Goal: Information Seeking & Learning: Learn about a topic

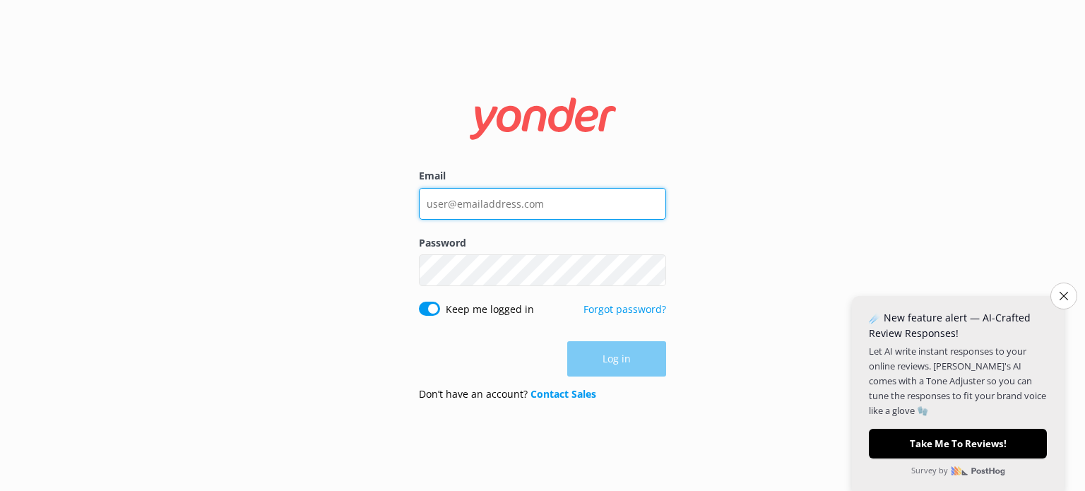
type input "[PERSON_NAME][EMAIL_ADDRESS][DOMAIN_NAME]"
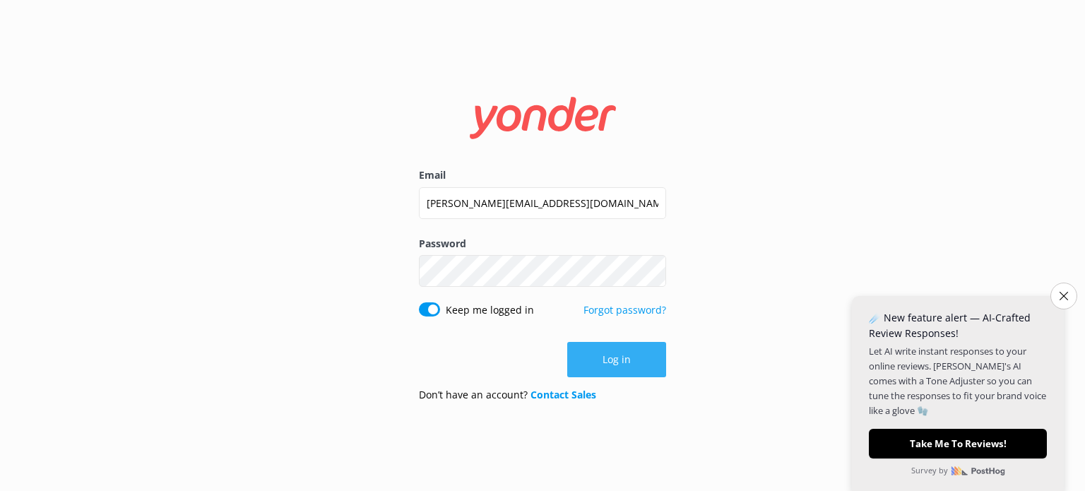
click at [624, 362] on div "Log in" at bounding box center [542, 359] width 247 height 35
click at [1063, 294] on icon "Close survey" at bounding box center [1063, 295] width 9 height 9
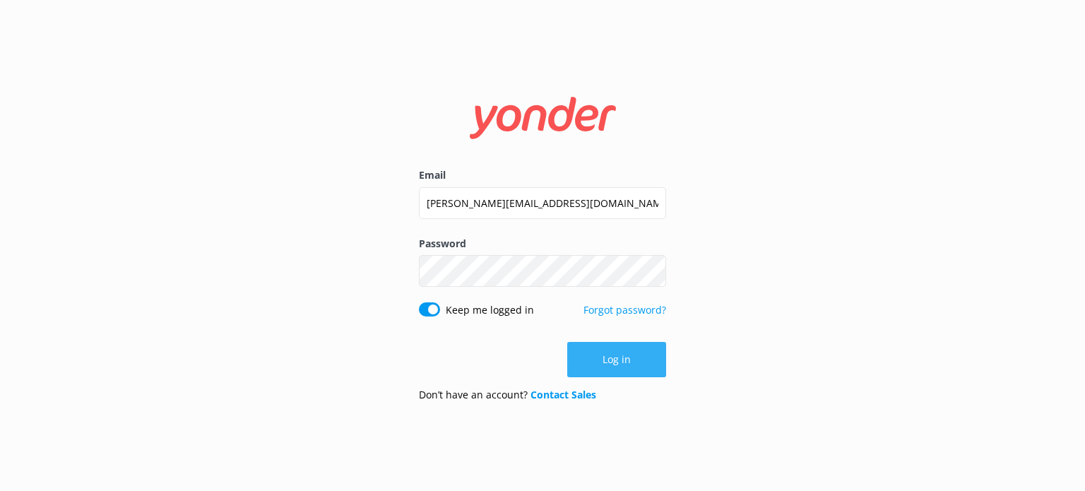
click at [623, 356] on button "Log in" at bounding box center [616, 359] width 99 height 35
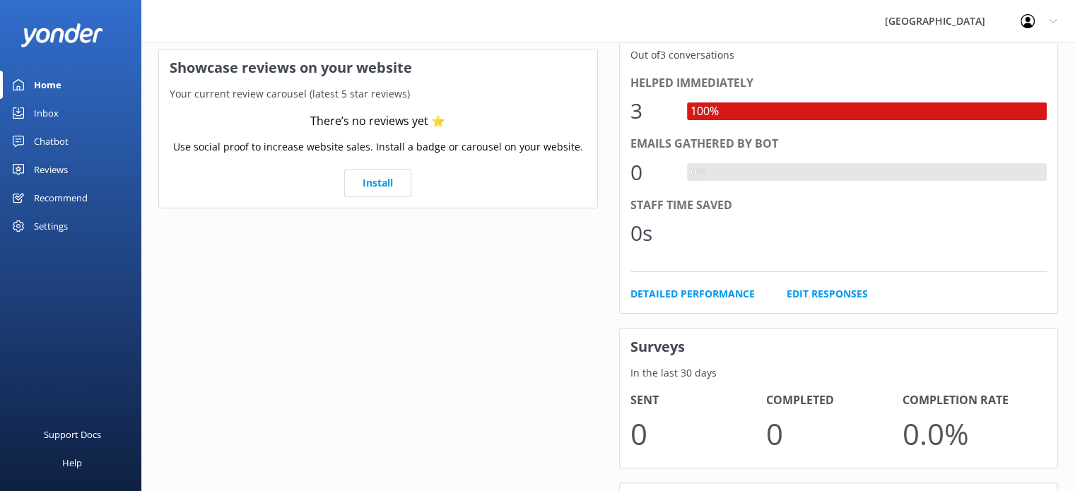
scroll to position [263, 0]
click at [61, 142] on div "Chatbot" at bounding box center [51, 141] width 35 height 28
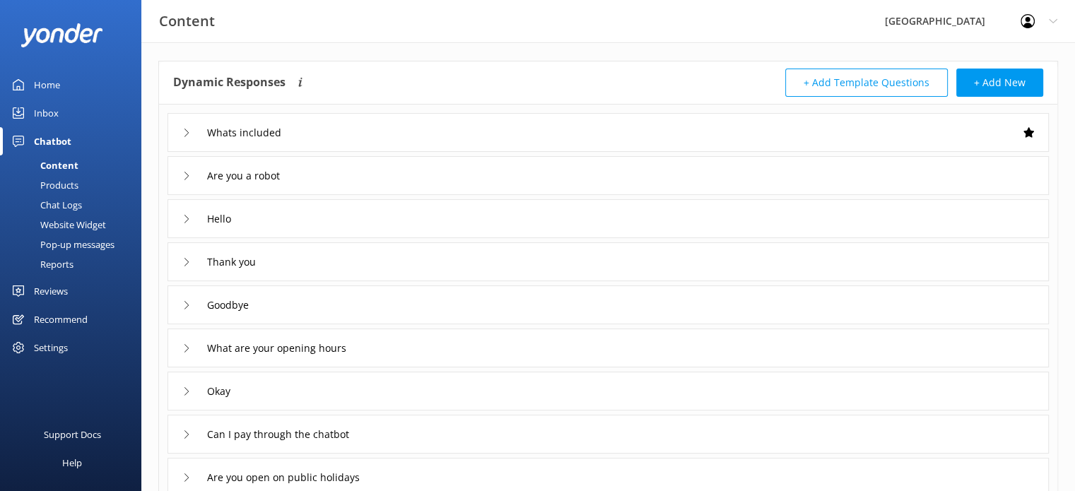
scroll to position [57, 0]
click at [188, 135] on icon at bounding box center [186, 132] width 8 height 8
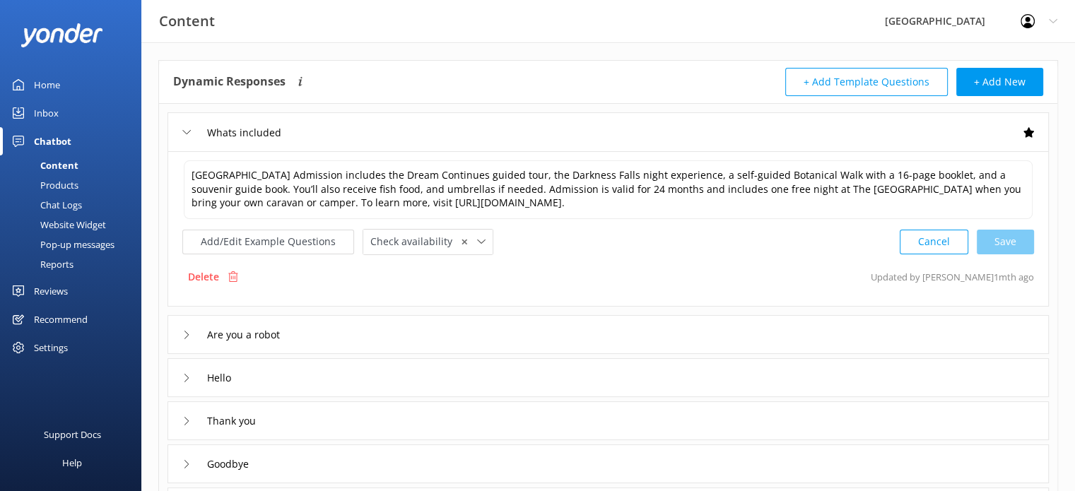
click at [185, 338] on div "Are you a robot" at bounding box center [235, 334] width 107 height 23
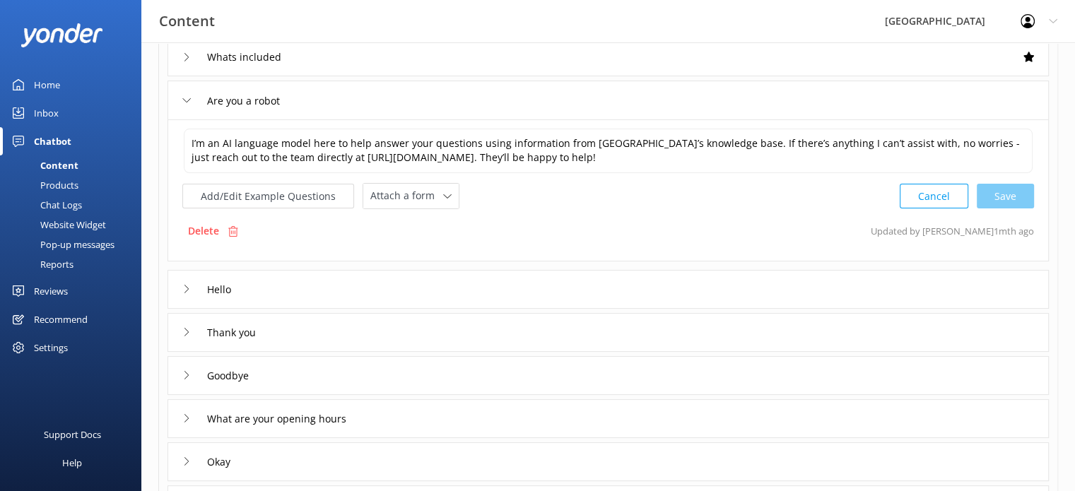
scroll to position [133, 0]
click at [186, 288] on icon at bounding box center [186, 287] width 8 height 8
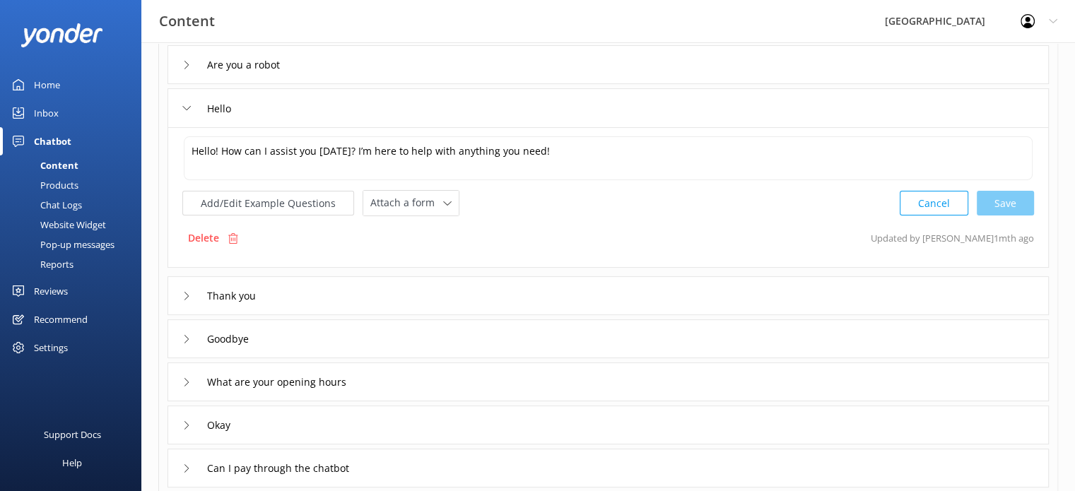
scroll to position [240, 0]
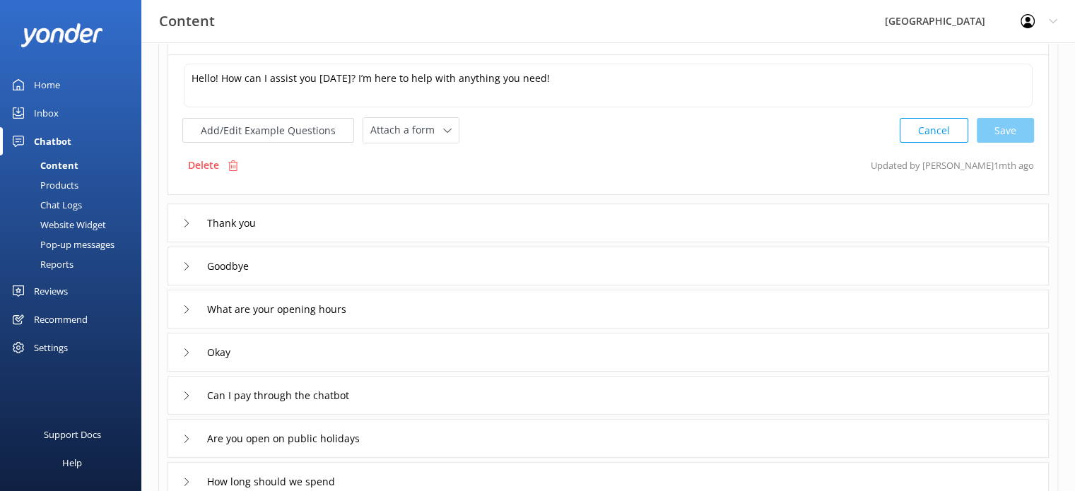
click at [189, 313] on div "What are your opening hours" at bounding box center [267, 308] width 170 height 23
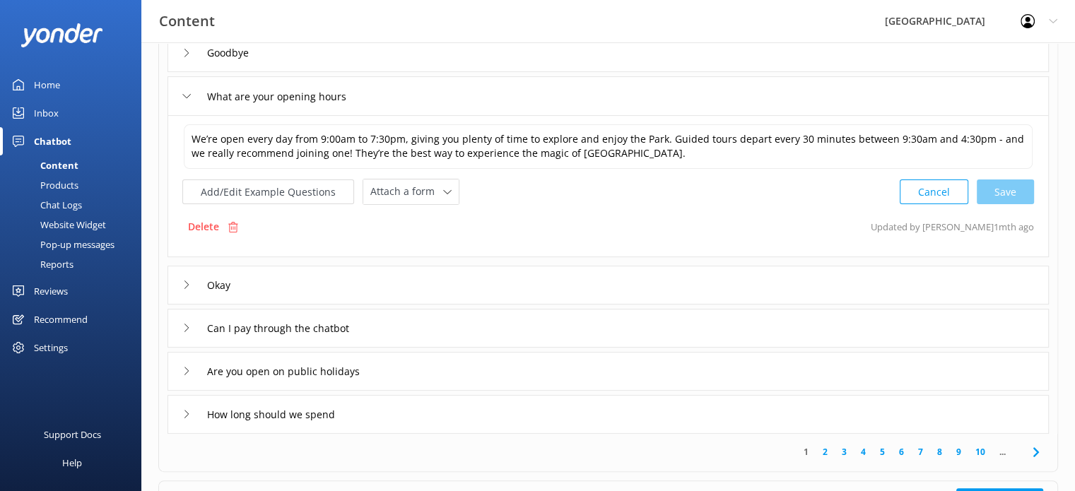
scroll to position [308, 0]
click at [187, 372] on icon at bounding box center [186, 371] width 8 height 8
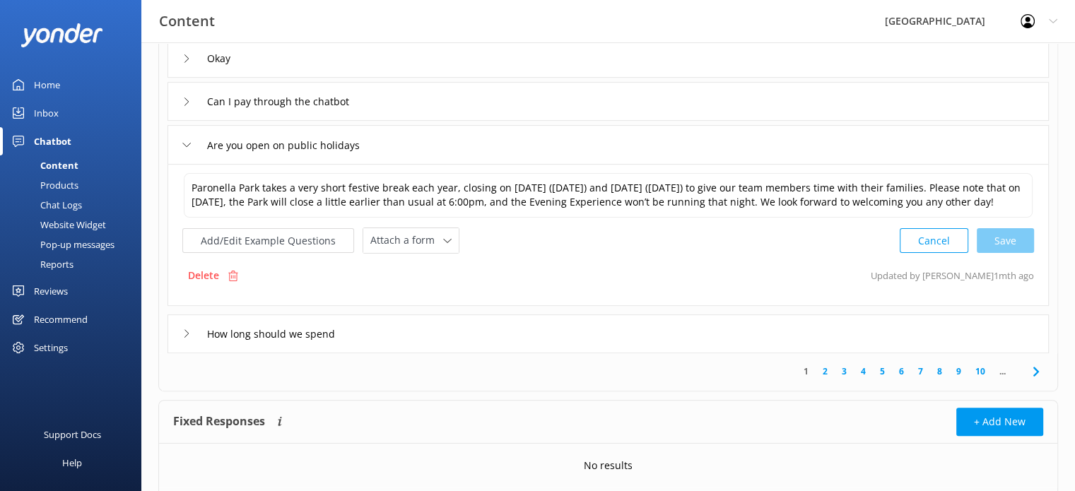
scroll to position [390, 0]
click at [189, 336] on icon at bounding box center [186, 332] width 8 height 8
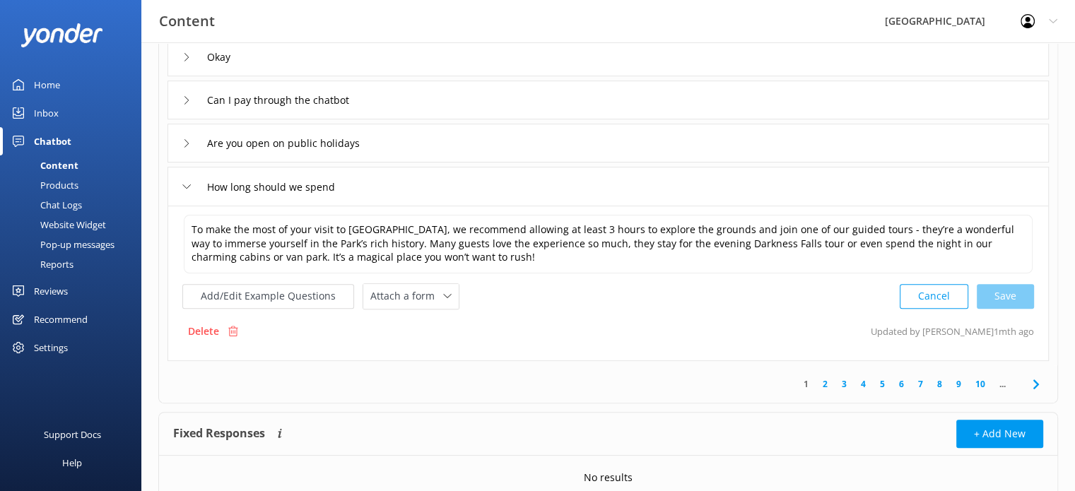
scroll to position [448, 0]
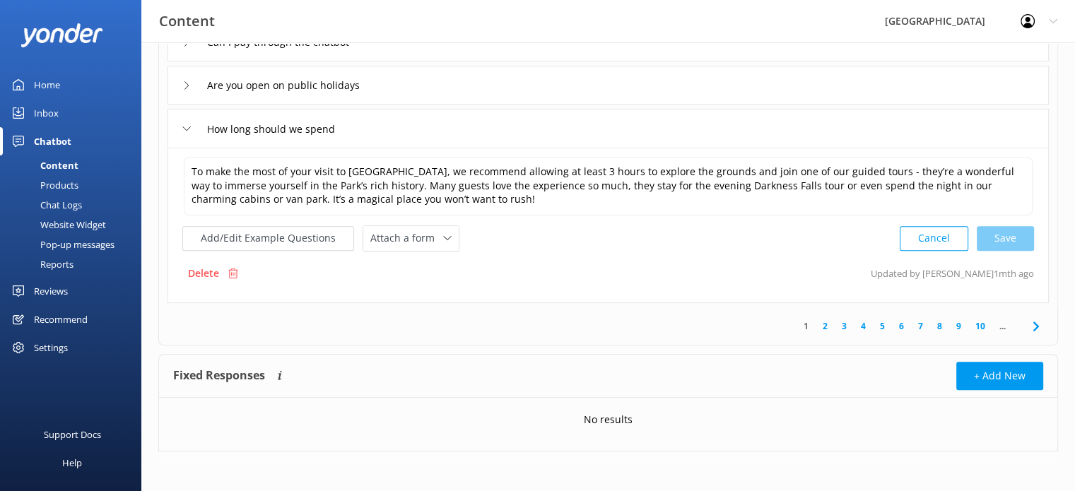
click at [825, 326] on link "2" at bounding box center [824, 325] width 19 height 13
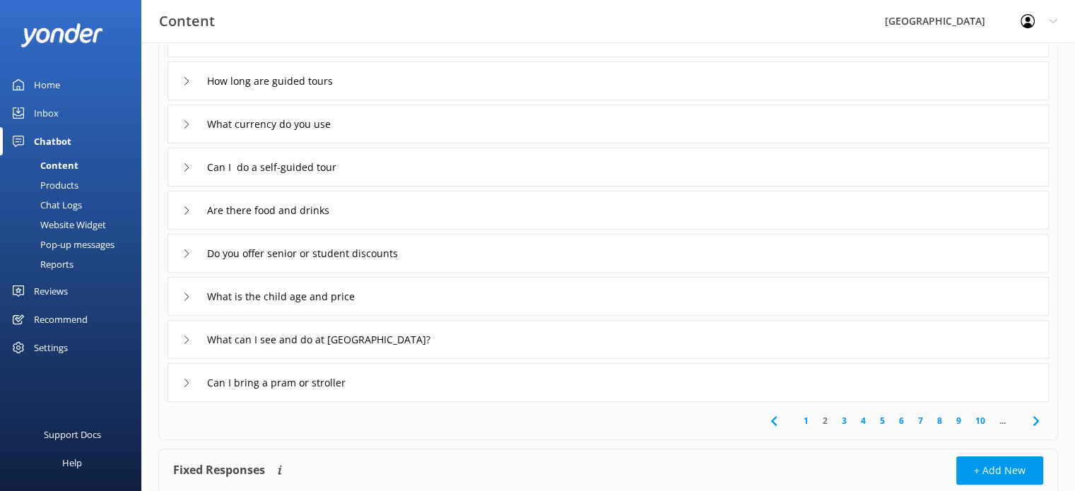
scroll to position [205, 0]
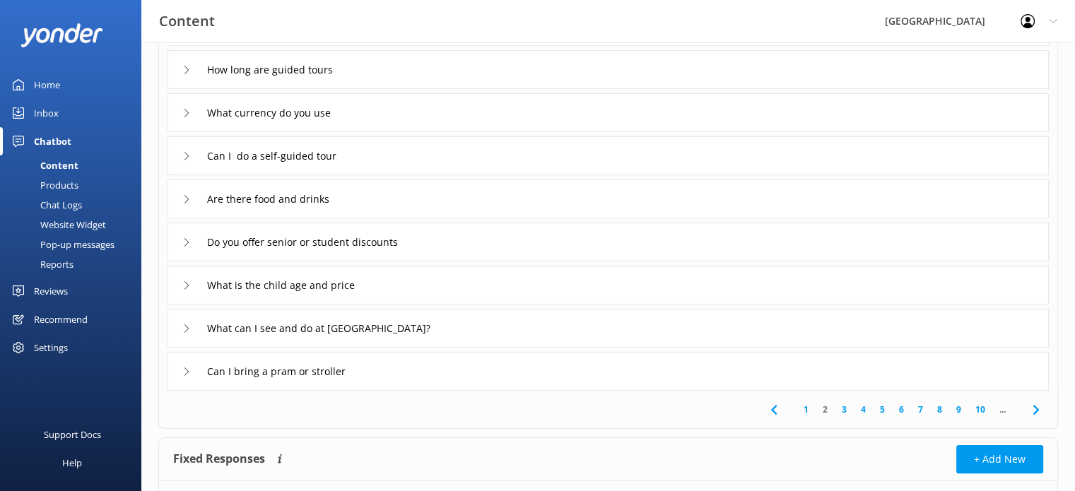
click at [845, 406] on link "3" at bounding box center [843, 409] width 19 height 13
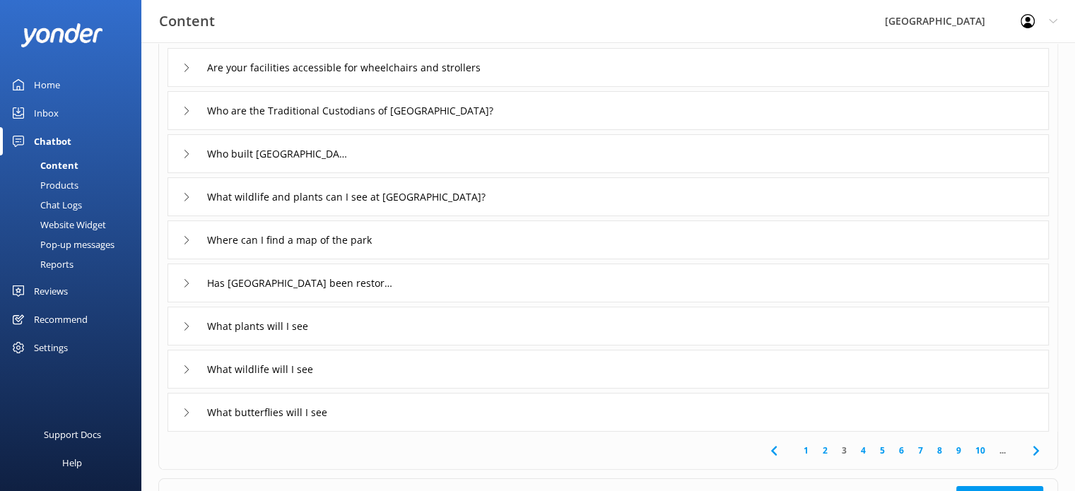
scroll to position [166, 0]
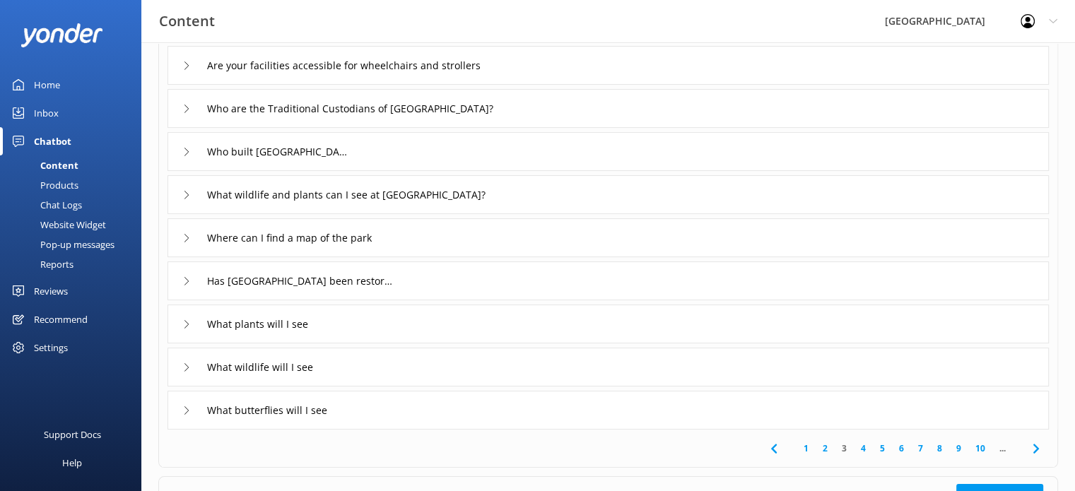
click at [864, 448] on link "4" at bounding box center [863, 448] width 19 height 13
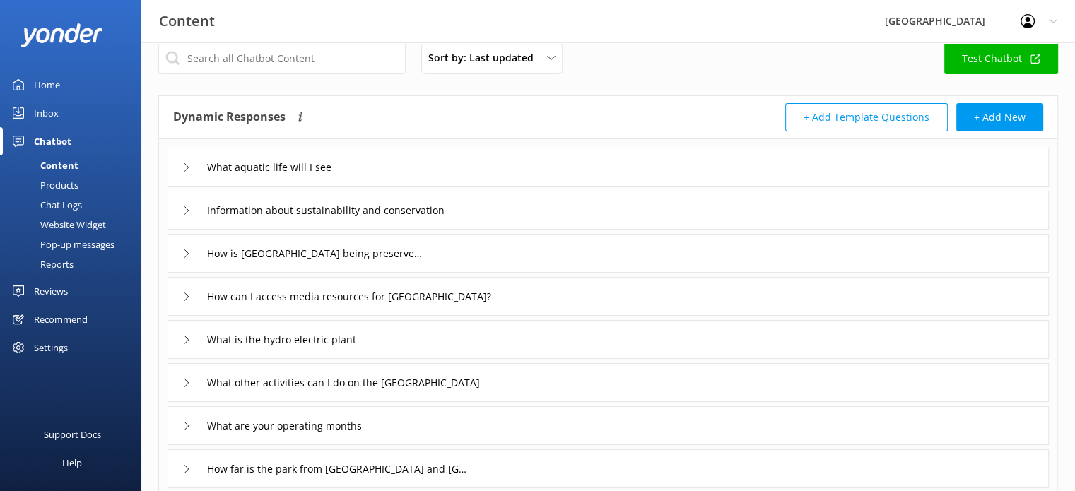
scroll to position [23, 0]
click at [264, 52] on input "text" at bounding box center [281, 57] width 247 height 32
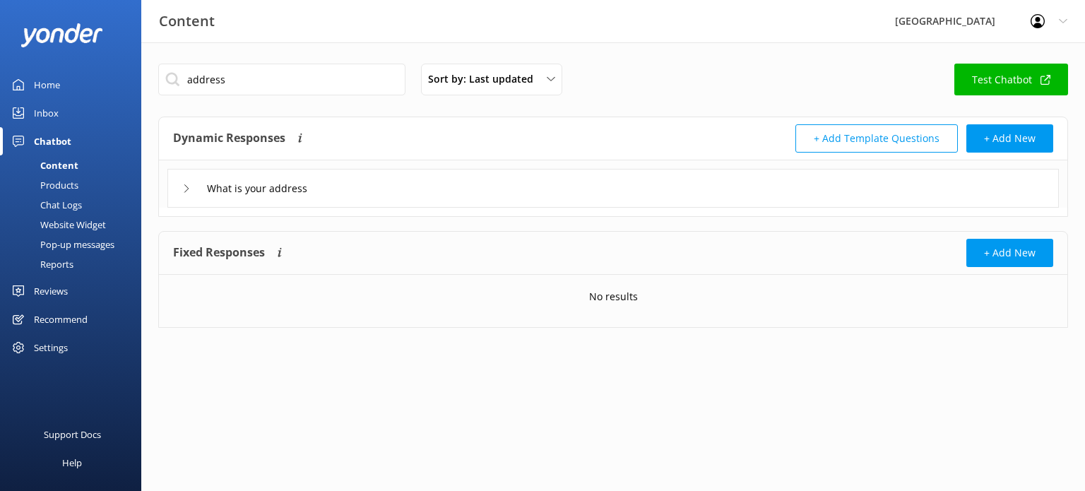
click at [184, 190] on icon at bounding box center [186, 188] width 8 height 8
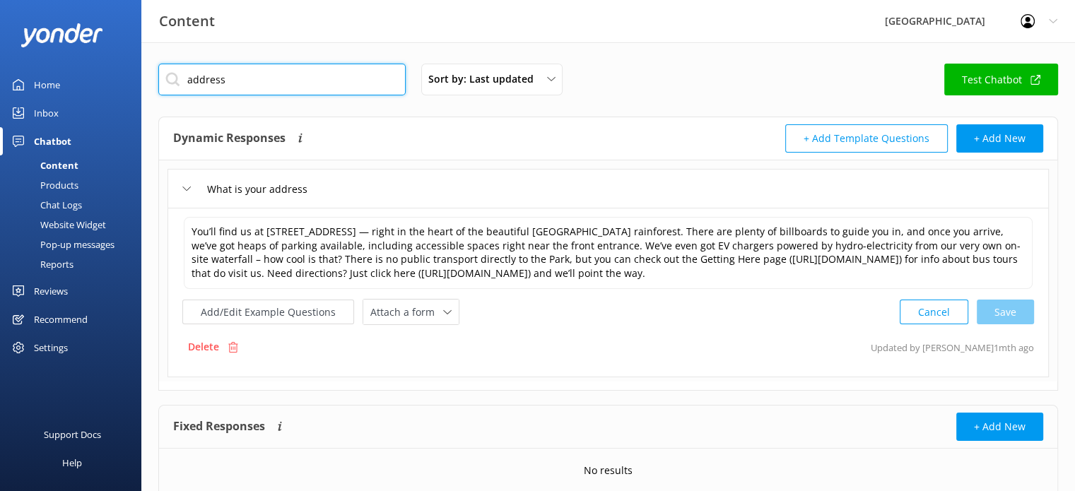
click at [211, 78] on input "address" at bounding box center [281, 80] width 247 height 32
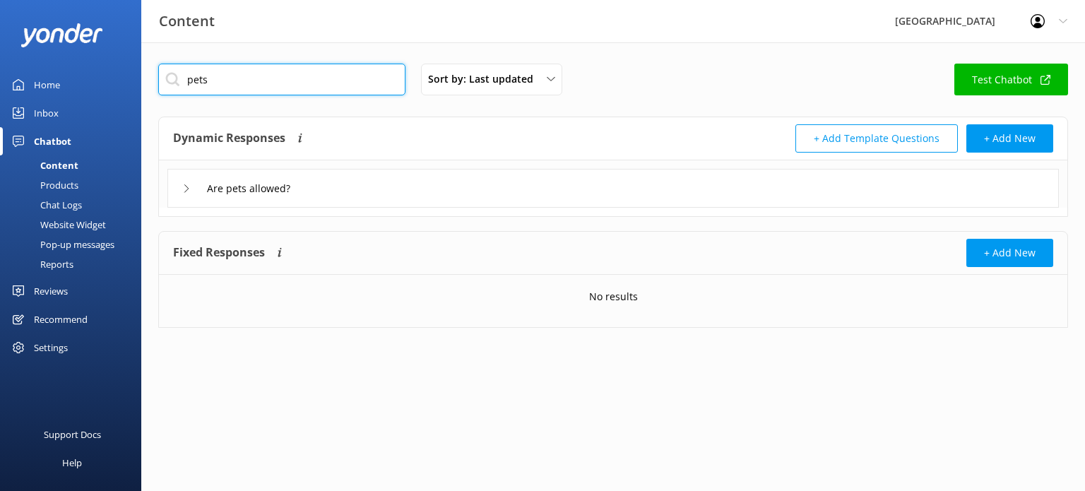
type input "pets"
click at [187, 191] on icon at bounding box center [186, 188] width 8 height 8
